Goal: Transaction & Acquisition: Purchase product/service

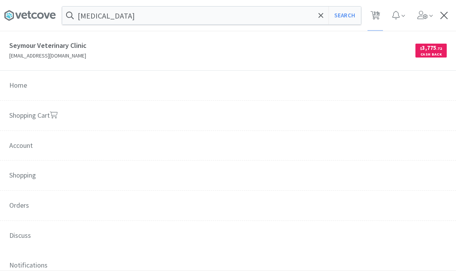
select select "5"
select select "1"
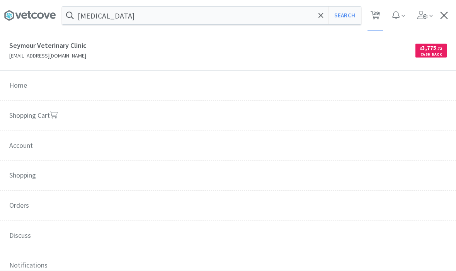
select select "1"
select select "2"
select select "5"
select select "4"
select select "2"
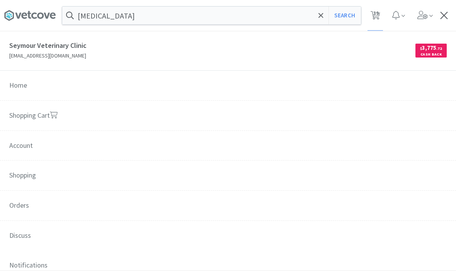
select select "2"
select select "1"
select select "6"
select select "1"
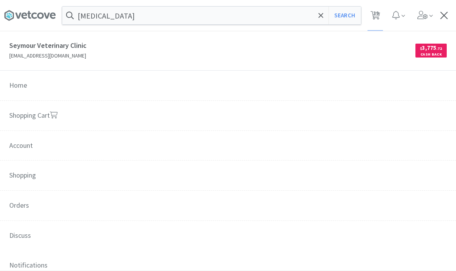
select select "4"
select select "3"
select select "2"
select select "1"
select select "2"
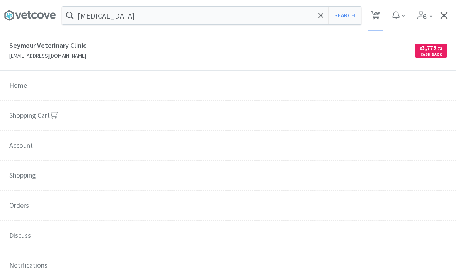
select select "1"
select select "3"
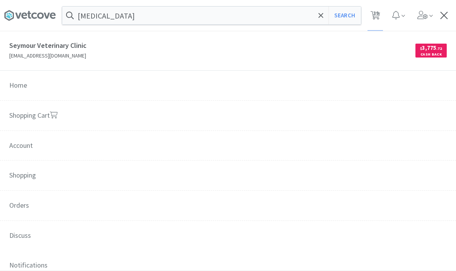
select select "1"
select select "2"
select select "3"
select select "2"
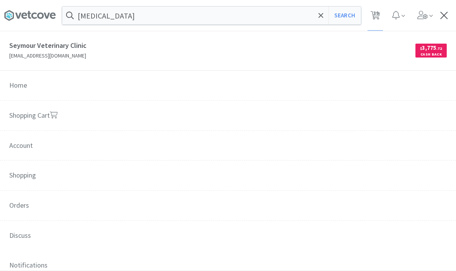
select select "2"
select select "3"
select select "4"
select select "2"
select select "1"
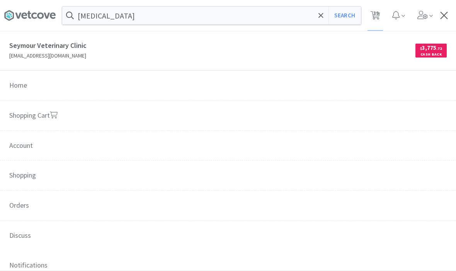
select select "2"
select select "4"
select select "1"
select select "4"
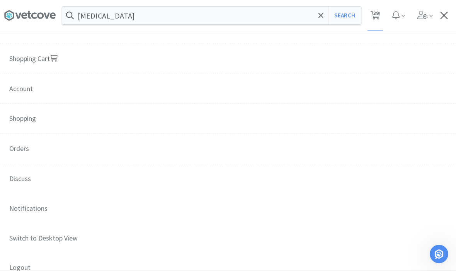
scroll to position [58, 0]
click at [22, 153] on span "Orders" at bounding box center [228, 148] width 456 height 31
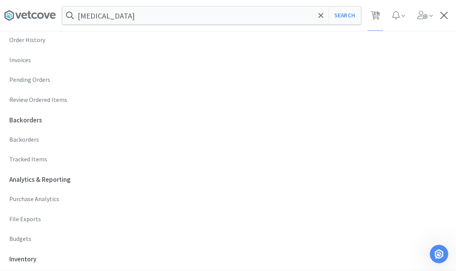
scroll to position [213, 0]
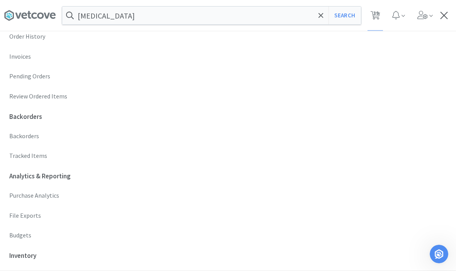
click at [19, 234] on p "Budgets" at bounding box center [227, 236] width 437 height 10
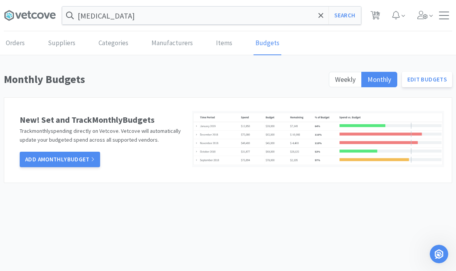
click at [342, 78] on span "Weekly" at bounding box center [345, 79] width 20 height 9
click at [335, 82] on input "Weekly" at bounding box center [335, 82] width 0 height 0
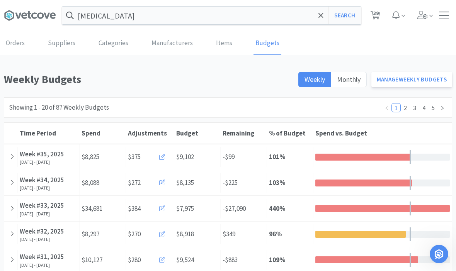
click at [421, 80] on link "Manage Weekly Budgets" at bounding box center [411, 79] width 81 height 15
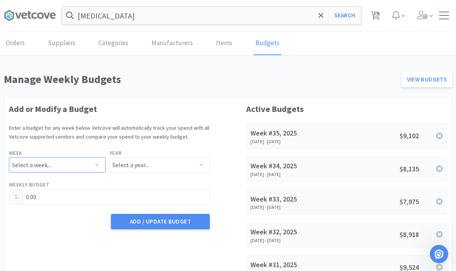
click at [68, 161] on select "Select a week... Week 1 ([DATE] - [DATE]) Week 2 ([DATE] - [DATE]) Week 3 ([DAT…" at bounding box center [57, 164] width 97 height 15
select select "36"
click at [137, 169] on select "Select a year... 2023 2024 2025 2026 2027 2028 2029 2030 2031 2032 2033 2034" at bounding box center [159, 164] width 100 height 15
select select "2025"
click at [65, 200] on input "0.00" at bounding box center [109, 197] width 200 height 15
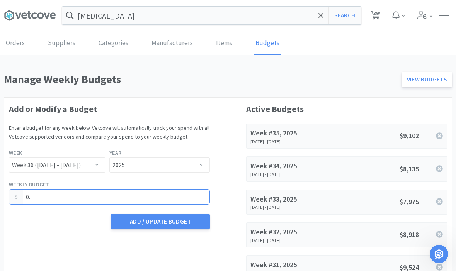
type input "0"
type input "7,257.22"
click at [154, 219] on button "Add / Update Budget" at bounding box center [160, 221] width 99 height 15
click at [363, 134] on div "$7,257" at bounding box center [383, 136] width 97 height 11
click at [443, 21] on div "[MEDICAL_DATA] Search Orders Shopping Discuss Discuss 39 39" at bounding box center [228, 15] width 448 height 31
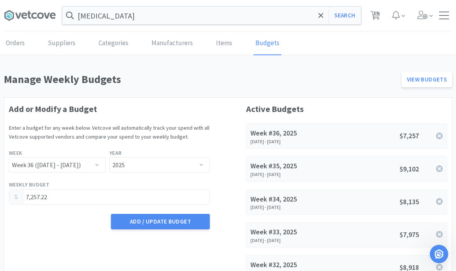
click at [380, 21] on span "39" at bounding box center [375, 15] width 16 height 31
select select "5"
select select "1"
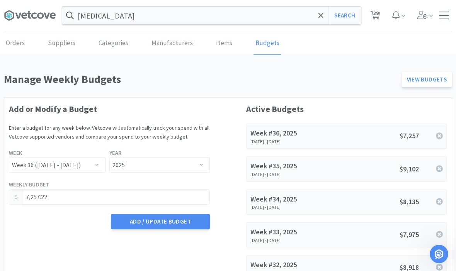
select select "1"
select select "2"
select select "5"
select select "4"
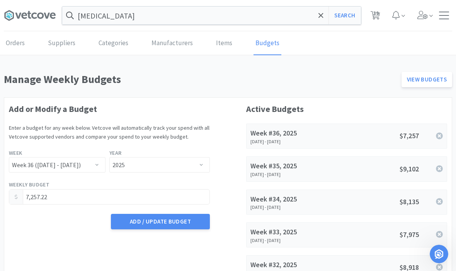
select select "2"
select select "1"
select select "6"
select select "1"
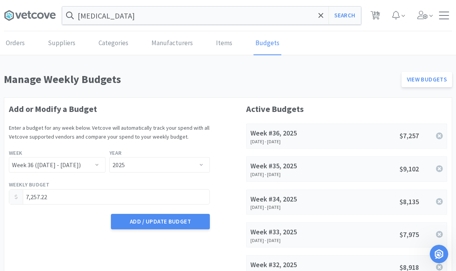
select select "1"
select select "4"
select select "3"
select select "2"
select select "1"
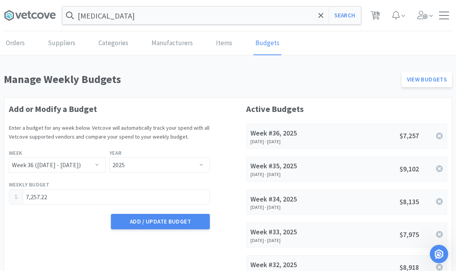
select select "2"
select select "1"
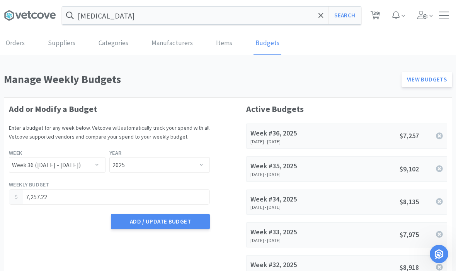
select select "3"
select select "1"
select select "2"
select select "3"
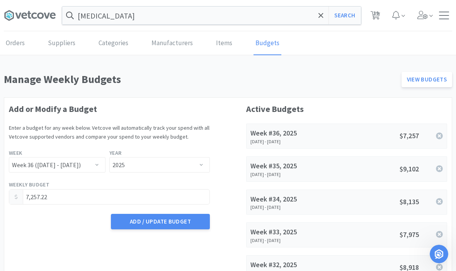
select select "2"
select select "3"
select select "4"
select select "2"
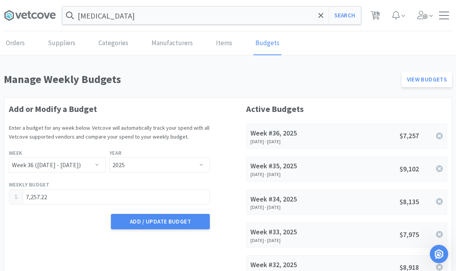
select select "1"
select select "2"
select select "4"
select select "1"
select select "4"
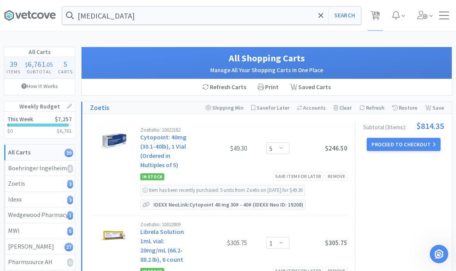
click at [70, 107] on icon at bounding box center [69, 106] width 5 height 5
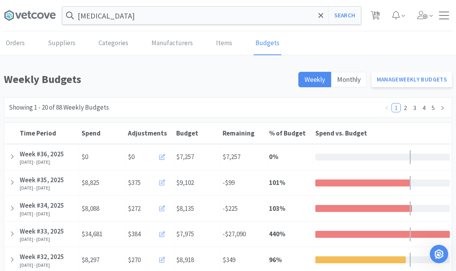
click at [159, 158] on icon at bounding box center [162, 157] width 6 height 6
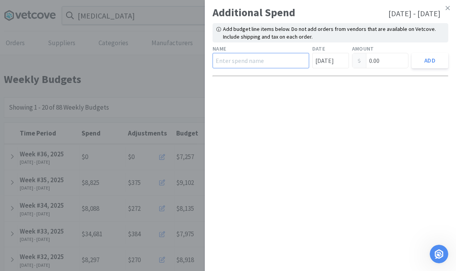
click at [232, 61] on input "text" at bounding box center [260, 60] width 97 height 15
type input "160.8"
click at [384, 66] on input "0.00" at bounding box center [380, 60] width 56 height 15
type input "0"
type input "160.89"
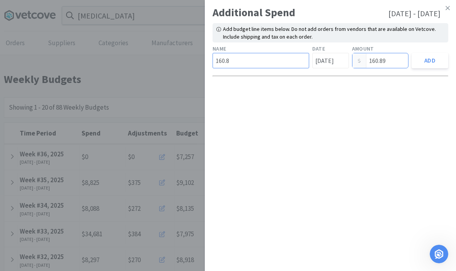
click at [255, 67] on input "160.8" at bounding box center [260, 60] width 97 height 15
type input "1"
type input "Royal Canin"
click at [438, 64] on button "Add" at bounding box center [429, 60] width 37 height 15
type input "0.00"
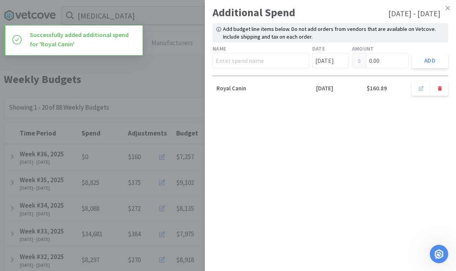
click at [445, 11] on link at bounding box center [448, 8] width 14 height 17
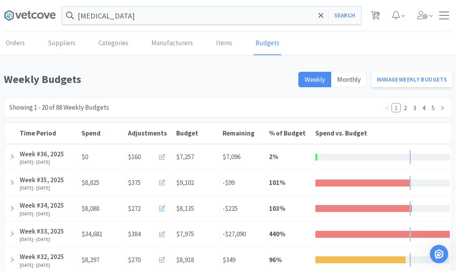
click at [378, 19] on span "39" at bounding box center [375, 13] width 5 height 31
select select "5"
select select "1"
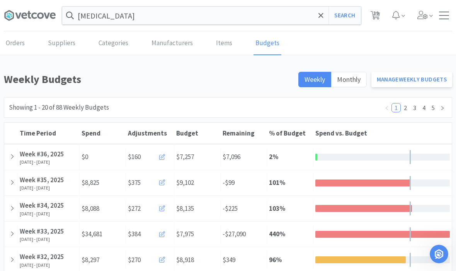
select select "1"
select select "2"
select select "5"
select select "4"
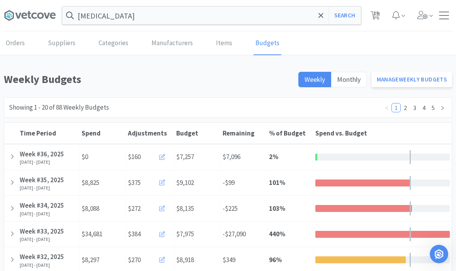
select select "2"
select select "1"
select select "6"
select select "1"
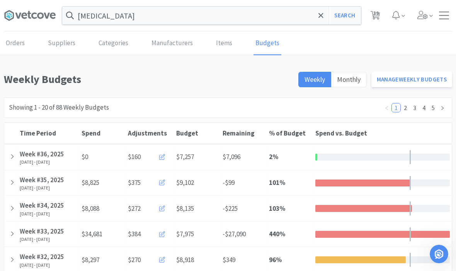
select select "1"
select select "4"
select select "3"
select select "2"
select select "1"
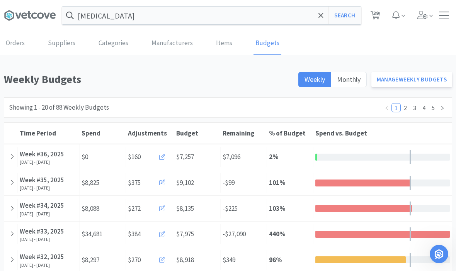
select select "2"
select select "1"
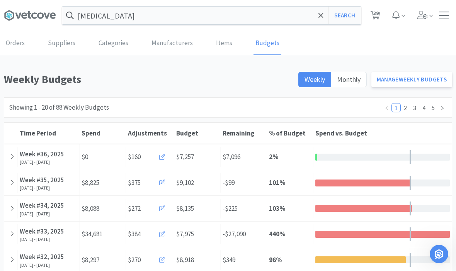
select select "3"
select select "1"
select select "2"
select select "3"
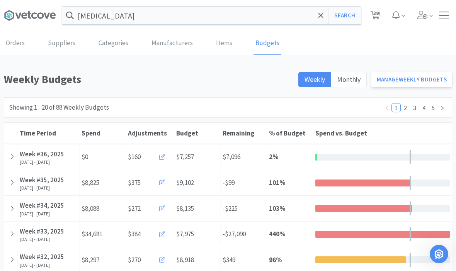
select select "2"
select select "3"
select select "4"
select select "2"
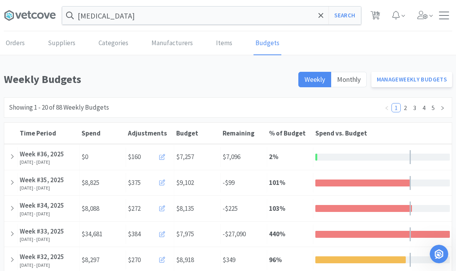
select select "1"
select select "2"
select select "4"
select select "1"
select select "4"
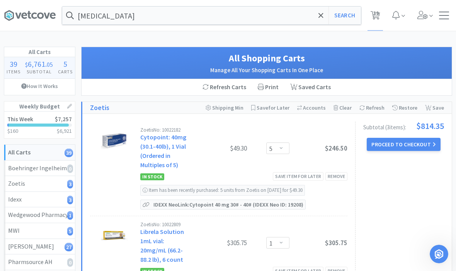
click at [321, 17] on icon at bounding box center [320, 16] width 5 height 8
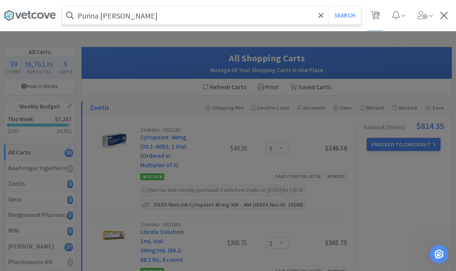
type input "Purina [PERSON_NAME]"
click at [344, 15] on button "Search" at bounding box center [344, 16] width 32 height 18
select select "5"
select select "4"
select select "2"
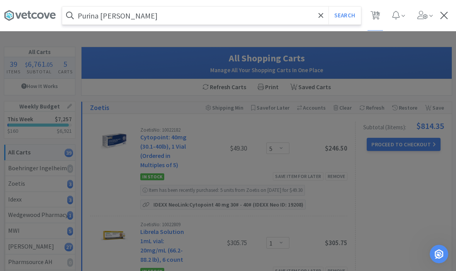
select select "2"
select select "1"
select select "6"
select select "1"
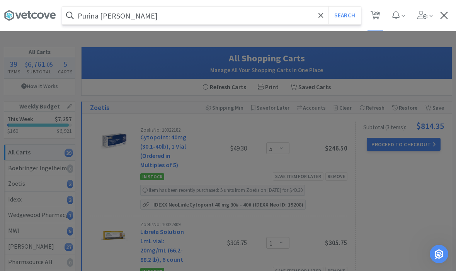
select select "4"
select select "3"
select select "2"
select select "1"
select select "2"
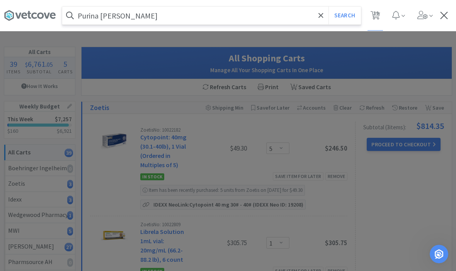
select select "1"
select select "3"
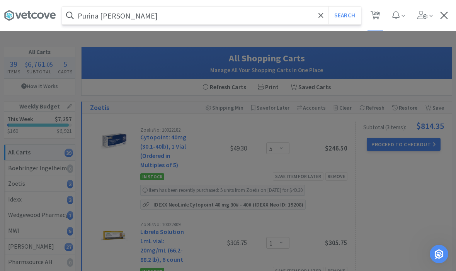
select select "1"
select select "2"
select select "3"
select select "2"
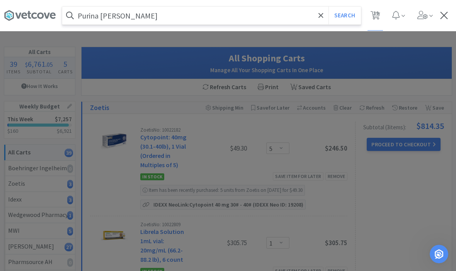
select select "2"
select select "3"
select select "4"
select select "2"
select select "1"
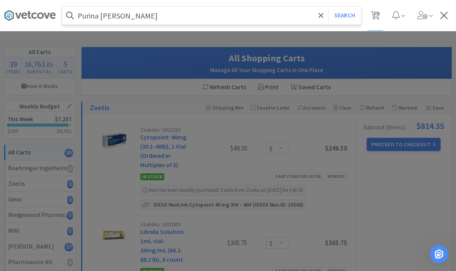
select select "2"
select select "4"
select select "1"
select select "4"
select select "2"
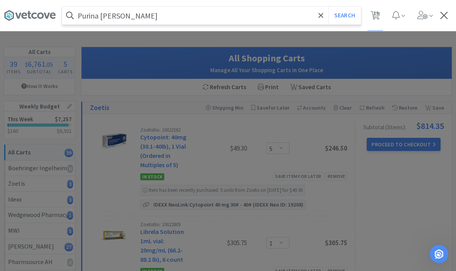
select select "1"
select select "5"
select select "1"
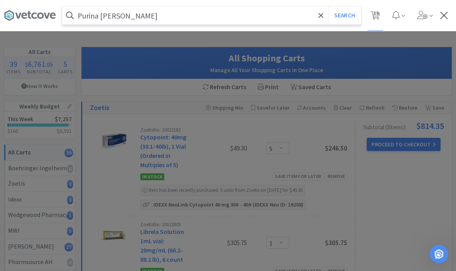
select select "1"
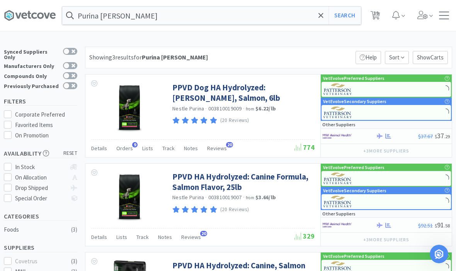
click at [192, 90] on link "PPVD Dog HA Hydrolyzed: [PERSON_NAME], Salmon, 6lb" at bounding box center [242, 92] width 140 height 21
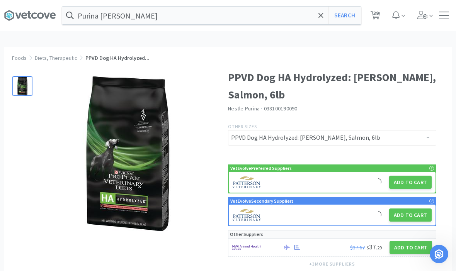
click at [402, 182] on button "Add to Cart" at bounding box center [410, 182] width 42 height 13
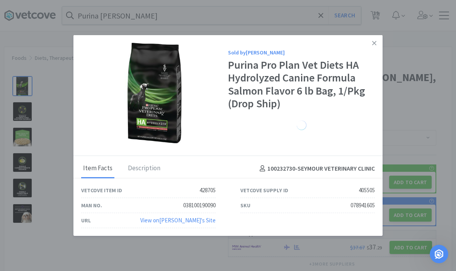
click at [372, 47] on link at bounding box center [374, 43] width 14 height 17
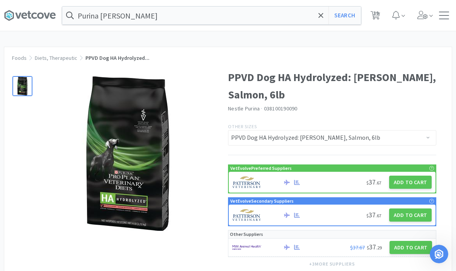
click at [407, 176] on button "Add to Cart" at bounding box center [410, 182] width 42 height 13
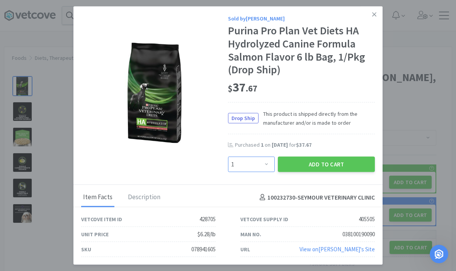
click at [258, 160] on select "Enter Quantity 1 2 3 4 5 6 7 8 9 10 11 12 13 14 15 16 17 18 19 20 Enter Quantity" at bounding box center [251, 163] width 47 height 15
select select "2"
click at [319, 163] on button "Add to Cart" at bounding box center [326, 163] width 97 height 15
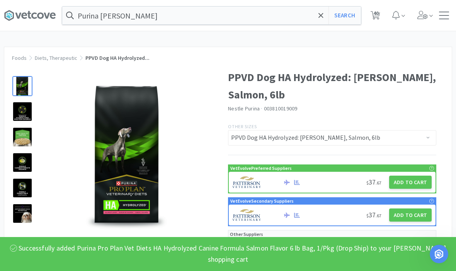
click at [246, 13] on input "Purina [PERSON_NAME]" at bounding box center [211, 16] width 299 height 18
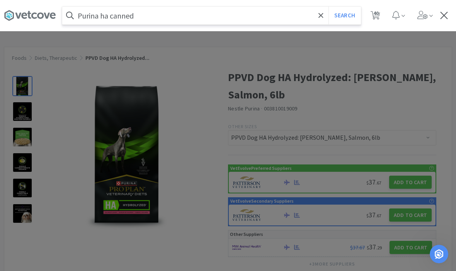
type input "Purina ha canned"
click at [344, 15] on button "Search" at bounding box center [344, 16] width 32 height 18
select select "5"
select select "4"
select select "2"
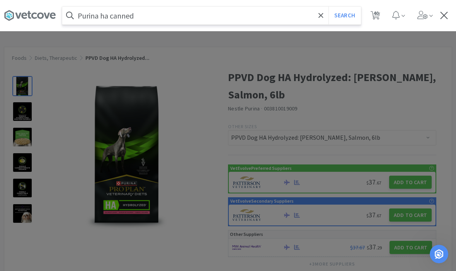
select select "2"
select select "1"
select select "6"
select select "1"
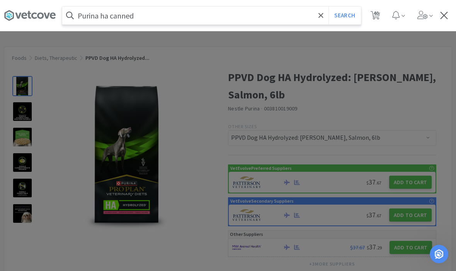
select select "4"
select select "3"
select select "2"
select select "1"
select select "2"
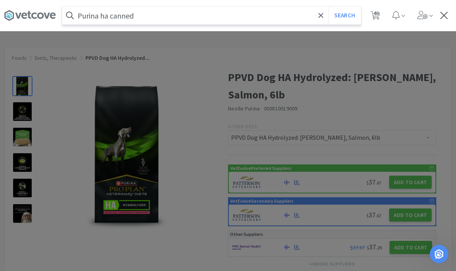
select select "1"
select select "3"
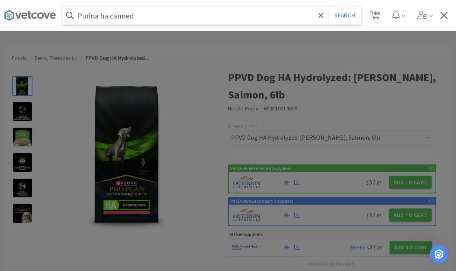
select select "1"
select select "2"
select select "3"
select select "2"
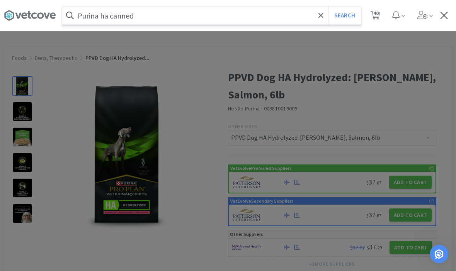
select select "2"
select select "3"
select select "4"
select select "2"
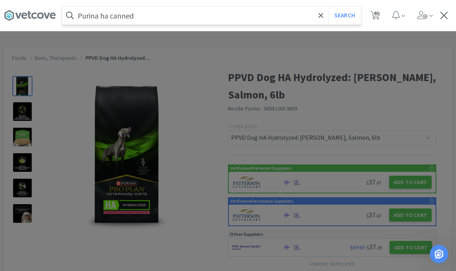
select select "1"
select select "2"
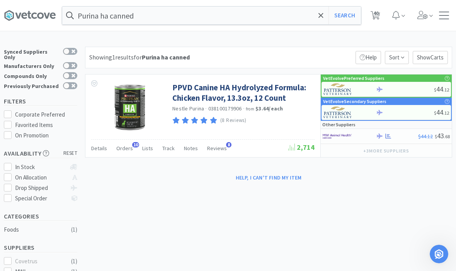
click at [212, 96] on link "PPVD Canine HA Hydrolyzed Formula: Chicken Flavor, 13.3oz, 12 Count" at bounding box center [242, 92] width 140 height 21
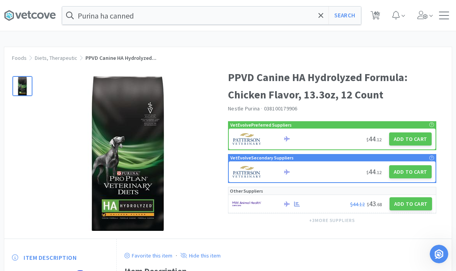
click at [404, 143] on button "Add to Cart" at bounding box center [410, 138] width 42 height 13
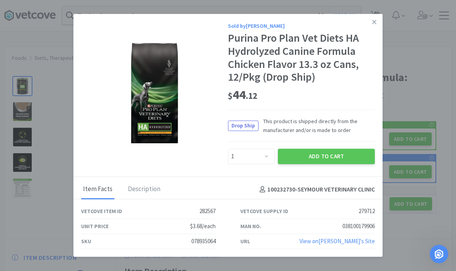
click at [328, 157] on button "Add to Cart" at bounding box center [326, 156] width 97 height 15
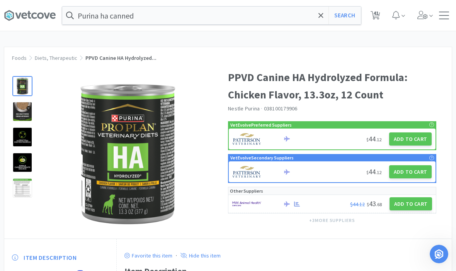
click at [268, 18] on input "Purina ha canned" at bounding box center [211, 16] width 299 height 18
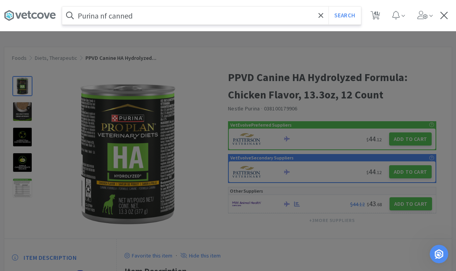
click at [344, 15] on button "Search" at bounding box center [344, 16] width 32 height 18
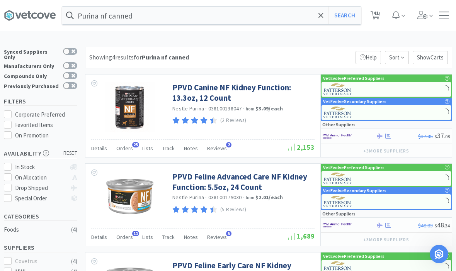
click at [189, 106] on link "Nestle Purina" at bounding box center [188, 108] width 32 height 7
click at [191, 93] on link "PPVD Canine NF Kidney Function: 13.3oz, 12 Count" at bounding box center [242, 92] width 140 height 21
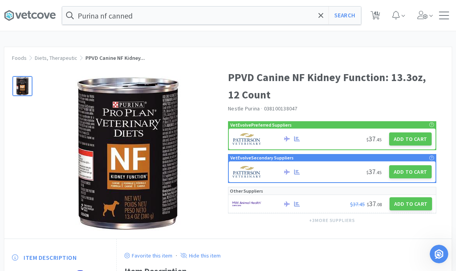
click at [408, 134] on button "Add to Cart" at bounding box center [410, 138] width 42 height 13
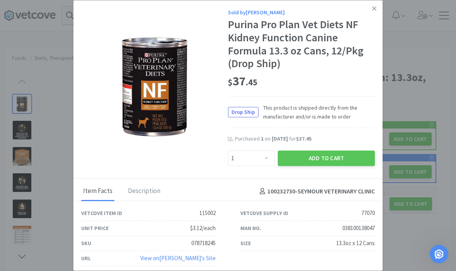
click at [331, 153] on button "Add to Cart" at bounding box center [326, 158] width 97 height 15
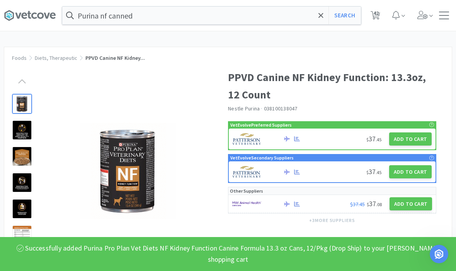
click at [317, 19] on span at bounding box center [320, 15] width 9 height 16
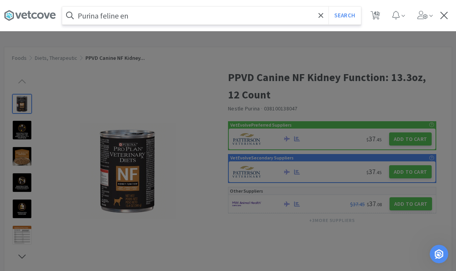
click at [344, 15] on button "Search" at bounding box center [344, 16] width 32 height 18
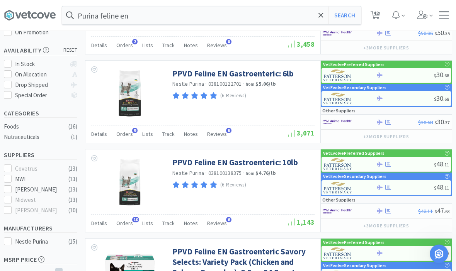
scroll to position [103, 0]
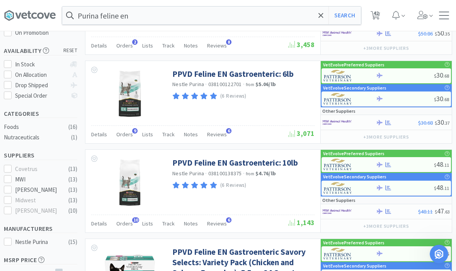
click at [197, 166] on link "PPVD Feline EN Gastroenteric: 10lb" at bounding box center [235, 163] width 126 height 10
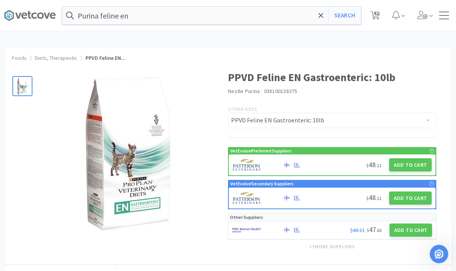
click at [410, 165] on button "Add to Cart" at bounding box center [410, 164] width 42 height 13
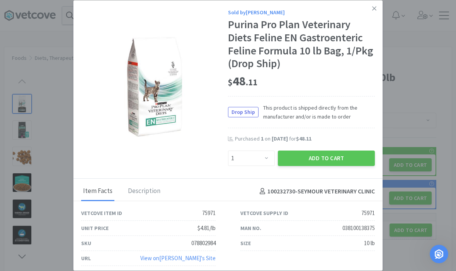
click at [328, 163] on button "Add to Cart" at bounding box center [326, 158] width 97 height 15
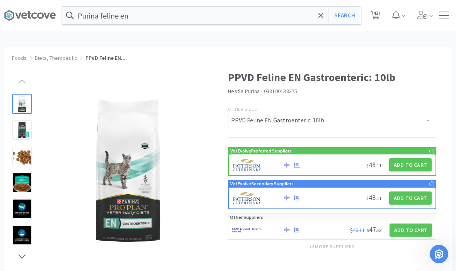
click at [147, 17] on input "Purina feline en" at bounding box center [211, 16] width 299 height 18
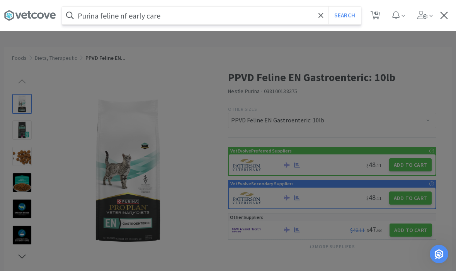
click at [344, 15] on button "Search" at bounding box center [344, 16] width 32 height 18
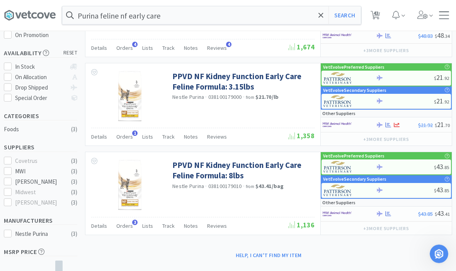
scroll to position [100, 0]
click at [186, 171] on link "PPVD NF Kidney Function Early Care Feline Formula: 8lbs" at bounding box center [242, 170] width 140 height 21
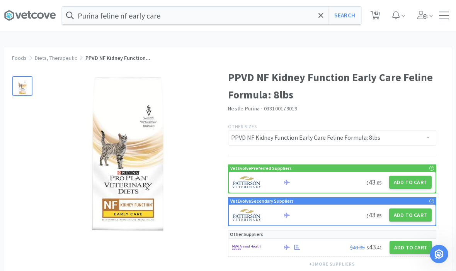
click at [411, 187] on button "Add to Cart" at bounding box center [410, 182] width 42 height 13
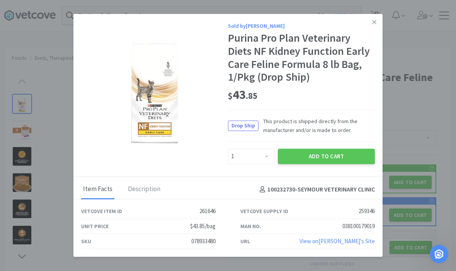
click at [327, 163] on button "Add to Cart" at bounding box center [326, 156] width 97 height 15
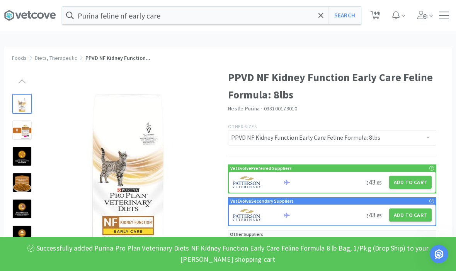
click at [380, 20] on span "44" at bounding box center [375, 15] width 16 height 31
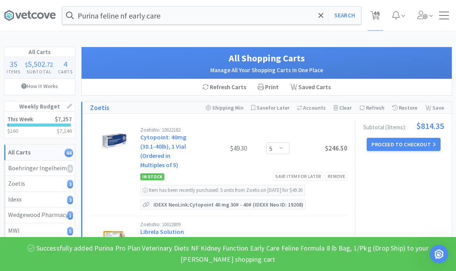
click at [377, 15] on span "44" at bounding box center [375, 13] width 5 height 31
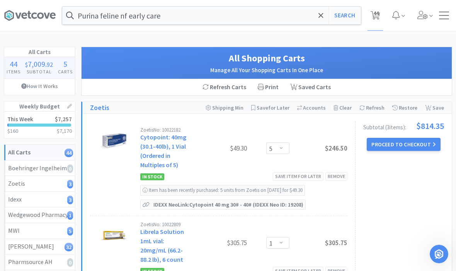
click at [319, 19] on icon at bounding box center [320, 16] width 5 height 8
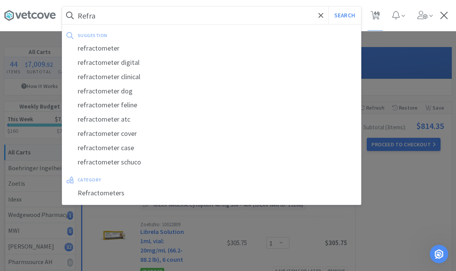
click at [107, 48] on div "refractometer" at bounding box center [211, 48] width 299 height 14
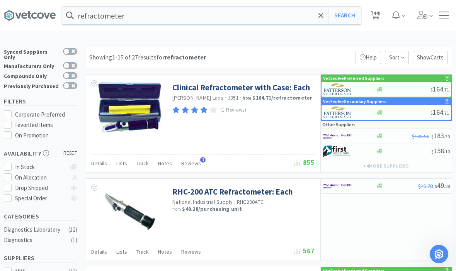
click at [231, 86] on link "Clinical Refractometer with Case: Each" at bounding box center [241, 87] width 138 height 10
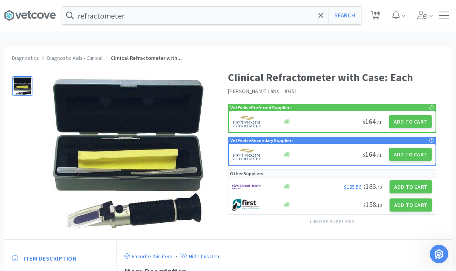
click at [418, 126] on button "Add to Cart" at bounding box center [410, 121] width 42 height 13
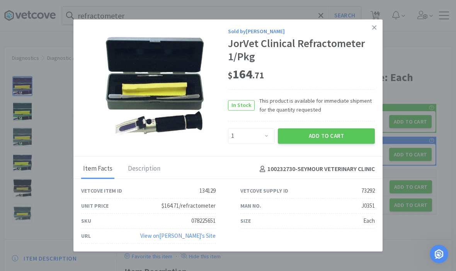
click at [326, 132] on button "Add to Cart" at bounding box center [326, 135] width 97 height 15
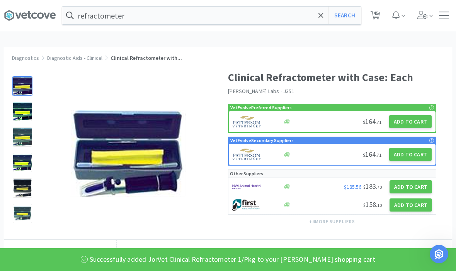
click at [372, 14] on icon at bounding box center [375, 15] width 10 height 8
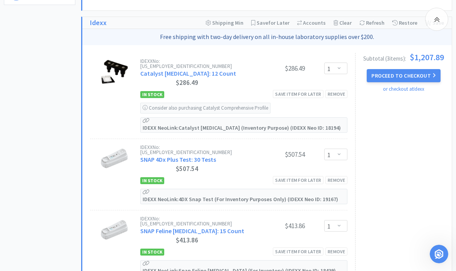
scroll to position [363, 0]
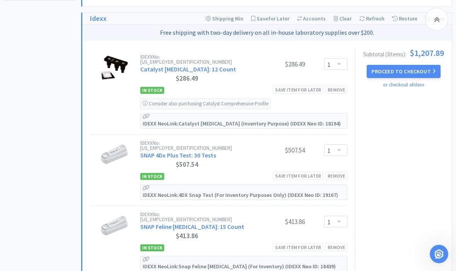
click at [287, 243] on div "Save item for later" at bounding box center [298, 247] width 51 height 8
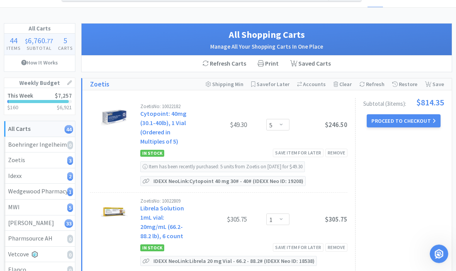
scroll to position [0, 0]
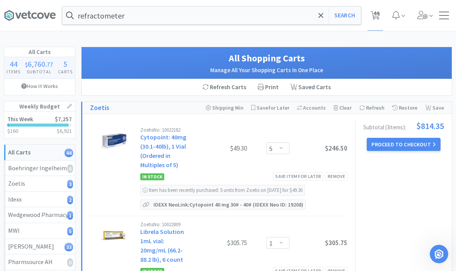
click at [421, 147] on button "Proceed to Checkout" at bounding box center [403, 144] width 73 height 13
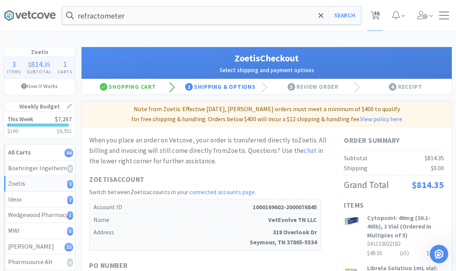
click at [413, 238] on div "Cytopoint: 40mg (30.1-40lb), 1 Vial (Ordered in Multiples of 5) SKU: 10022182 $…" at bounding box center [405, 236] width 77 height 44
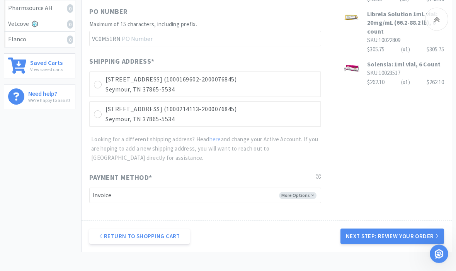
scroll to position [254, 0]
click at [100, 85] on div at bounding box center [98, 85] width 8 height 8
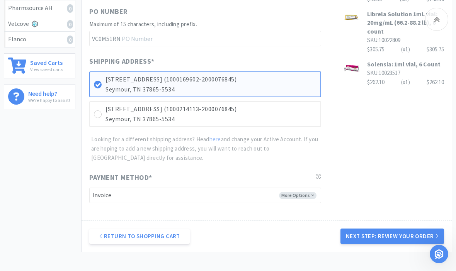
click at [408, 236] on button "Next Step: Review Your Order" at bounding box center [392, 236] width 104 height 15
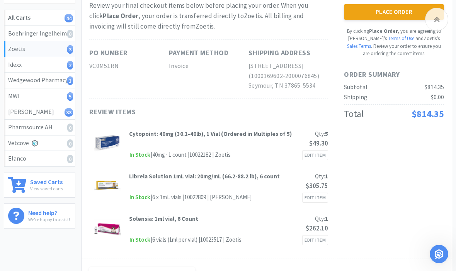
scroll to position [0, 0]
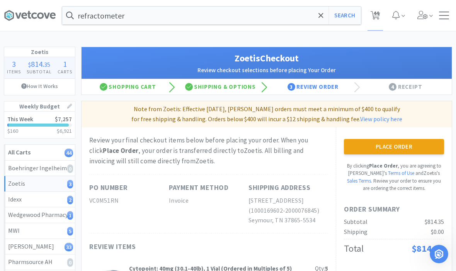
click at [425, 146] on button "Place Order" at bounding box center [394, 146] width 100 height 15
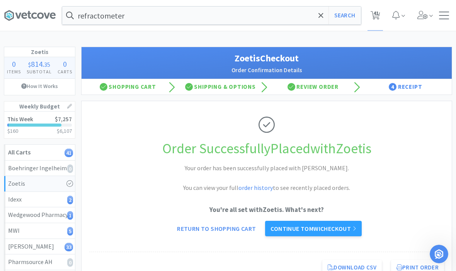
click at [346, 234] on link "Continue to MWI checkout" at bounding box center [313, 228] width 96 height 15
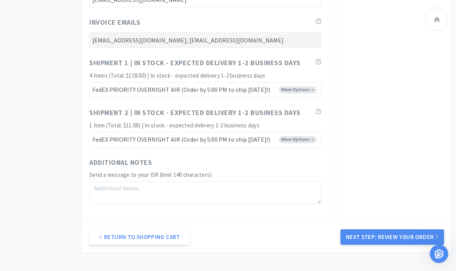
scroll to position [461, 0]
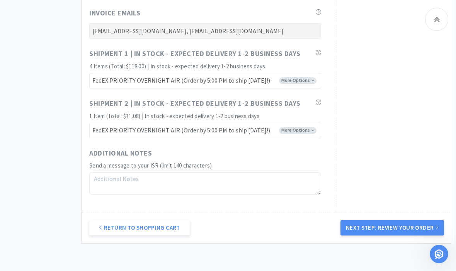
click at [405, 224] on button "Next Step: Review Your Order" at bounding box center [392, 227] width 104 height 15
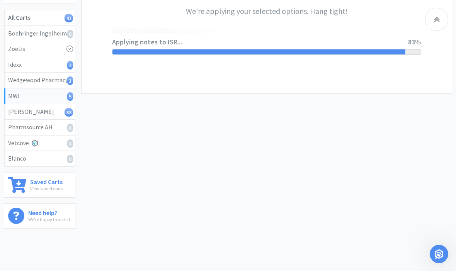
scroll to position [0, 0]
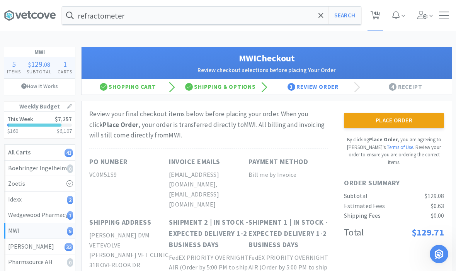
click at [432, 123] on button "Place Order" at bounding box center [394, 120] width 100 height 15
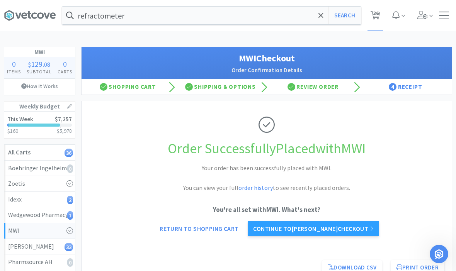
click at [357, 222] on link "Continue to [PERSON_NAME] checkout" at bounding box center [313, 228] width 131 height 15
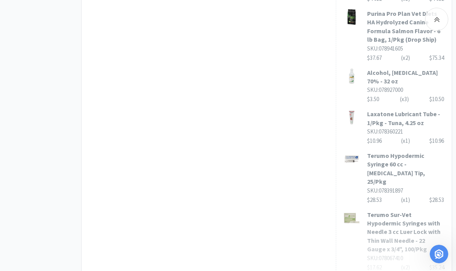
scroll to position [659, 0]
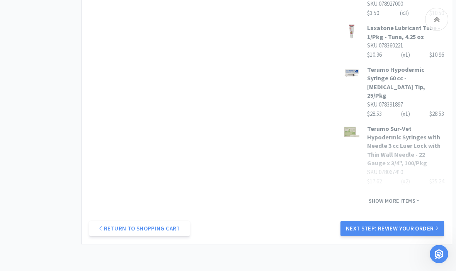
click at [423, 221] on button "Next Step: Review Your Order" at bounding box center [392, 228] width 104 height 15
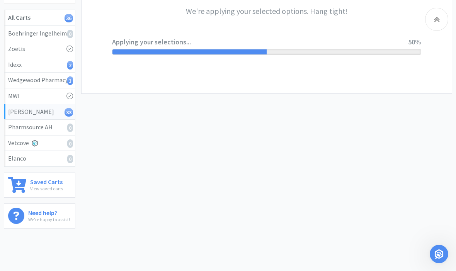
scroll to position [0, 0]
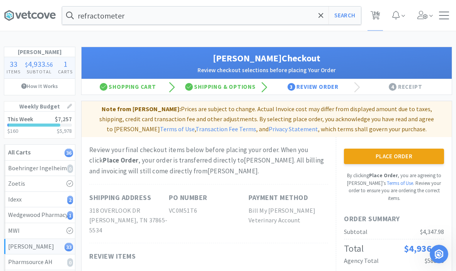
click at [409, 155] on button "Place Order" at bounding box center [394, 156] width 100 height 15
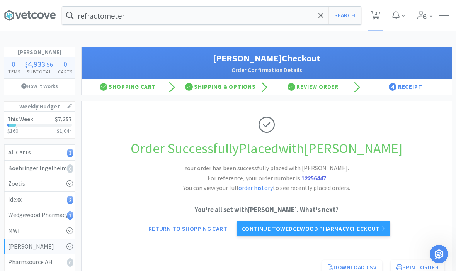
click at [338, 226] on link "Continue to Wedgewood Pharmacy checkout" at bounding box center [313, 228] width 154 height 15
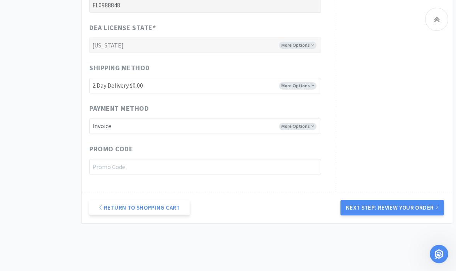
click at [419, 207] on button "Next Step: Review Your Order" at bounding box center [392, 207] width 104 height 15
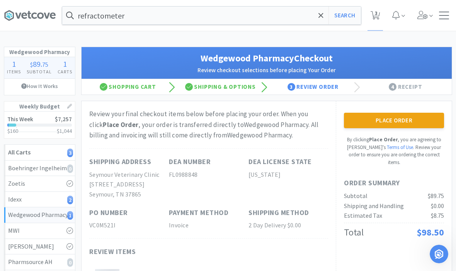
click at [429, 121] on button "Place Order" at bounding box center [394, 120] width 100 height 15
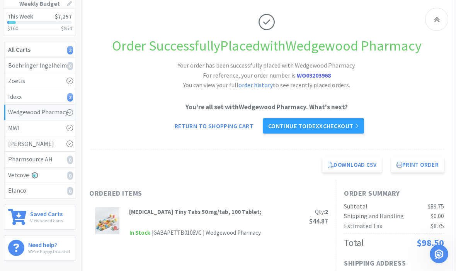
scroll to position [103, 0]
click at [358, 127] on link "Continue to Idexx checkout" at bounding box center [313, 125] width 101 height 15
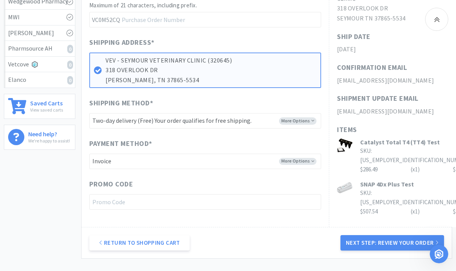
scroll to position [250, 0]
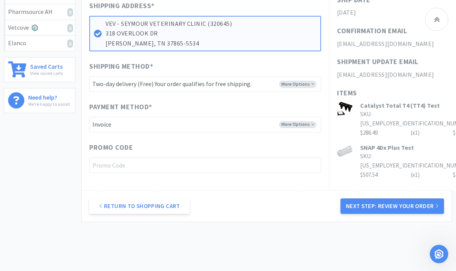
click at [433, 201] on button "Next Step: Review Your Order" at bounding box center [392, 206] width 104 height 15
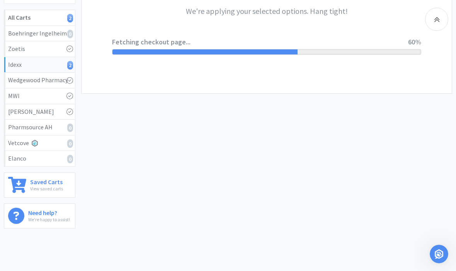
scroll to position [0, 0]
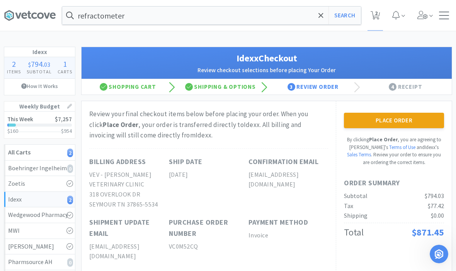
click at [421, 117] on button "Place Order" at bounding box center [394, 120] width 100 height 15
